Goal: Information Seeking & Learning: Learn about a topic

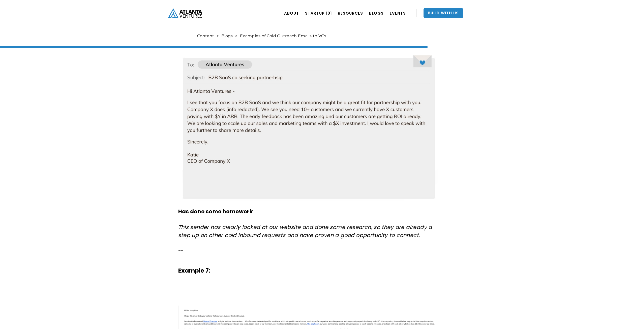
scroll to position [1624, 0]
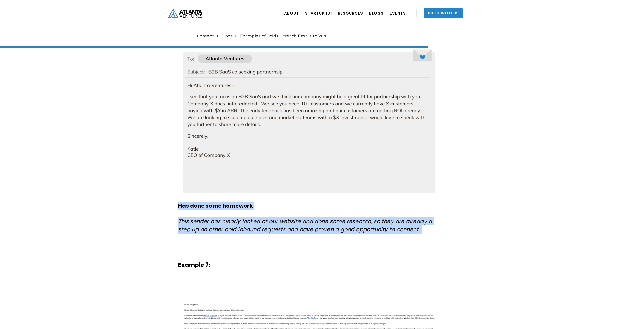
drag, startPoint x: 172, startPoint y: 203, endPoint x: 469, endPoint y: 239, distance: 299.2
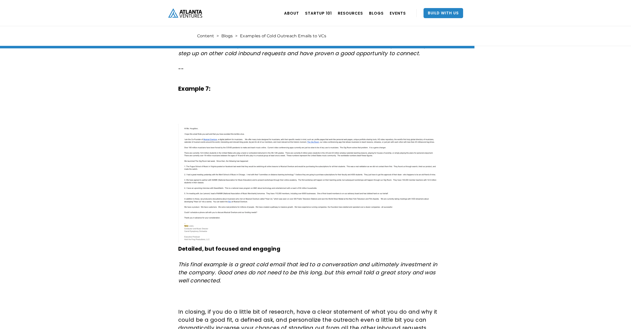
scroll to position [1801, 0]
click at [364, 272] on em "This final example is a great cold email that led to a conversation and ultimat…" at bounding box center [307, 271] width 259 height 23
click at [364, 271] on em "This final example is a great cold email that led to a conversation and ultimat…" at bounding box center [307, 271] width 259 height 23
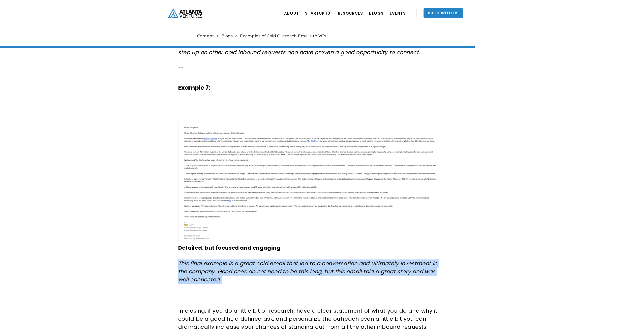
click at [364, 271] on em "This final example is a great cold email that led to a conversation and ultimat…" at bounding box center [307, 271] width 259 height 23
click at [382, 273] on em "This final example is a great cold email that led to a conversation and ultimat…" at bounding box center [307, 271] width 259 height 23
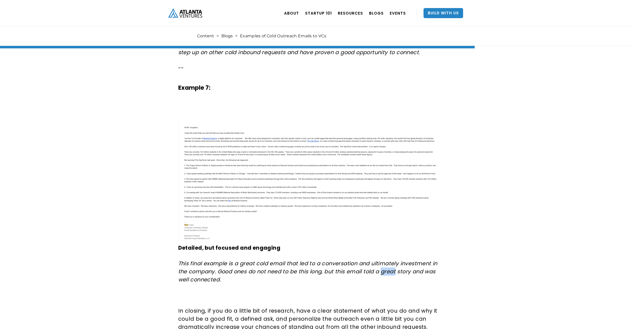
click at [382, 273] on em "This final example is a great cold email that led to a conversation and ultimat…" at bounding box center [307, 271] width 259 height 23
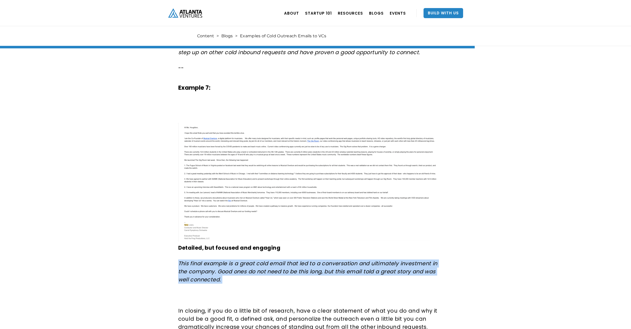
click at [382, 273] on em "This final example is a great cold email that led to a conversation and ultimat…" at bounding box center [307, 271] width 259 height 23
click at [388, 272] on em "This final example is a great cold email that led to a conversation and ultimat…" at bounding box center [307, 271] width 259 height 23
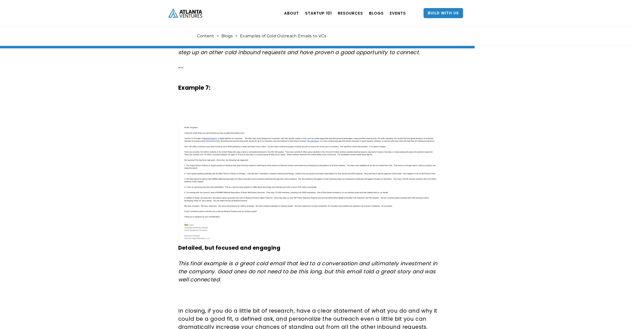
click at [385, 272] on em "This final example is a great cold email that led to a conversation and ultimat…" at bounding box center [307, 271] width 259 height 23
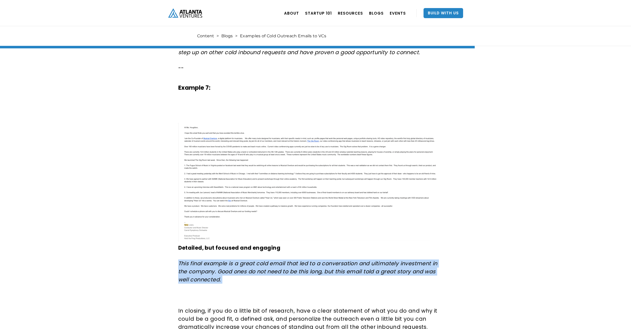
click at [385, 272] on em "This final example is a great cold email that led to a conversation and ultimat…" at bounding box center [307, 271] width 259 height 23
click at [395, 273] on em "This final example is a great cold email that led to a conversation and ultimat…" at bounding box center [307, 271] width 259 height 23
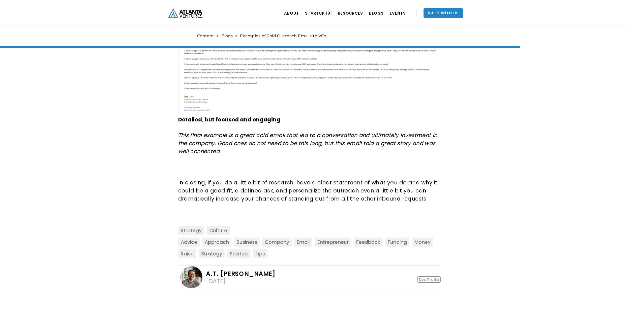
scroll to position [1973, 0]
